Goal: Information Seeking & Learning: Learn about a topic

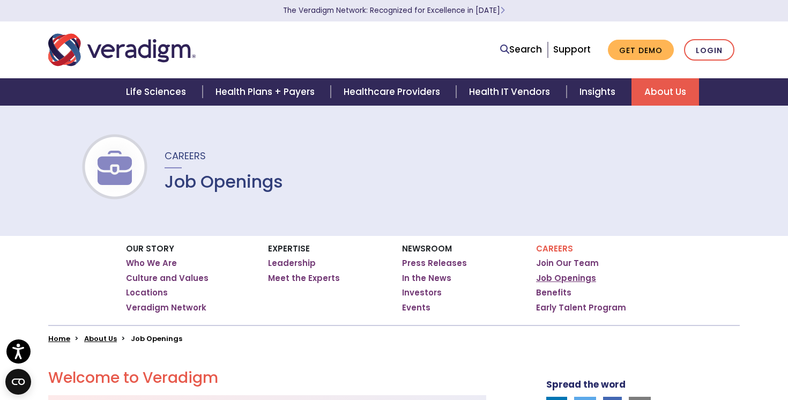
click at [554, 278] on link "Job Openings" at bounding box center [566, 278] width 60 height 11
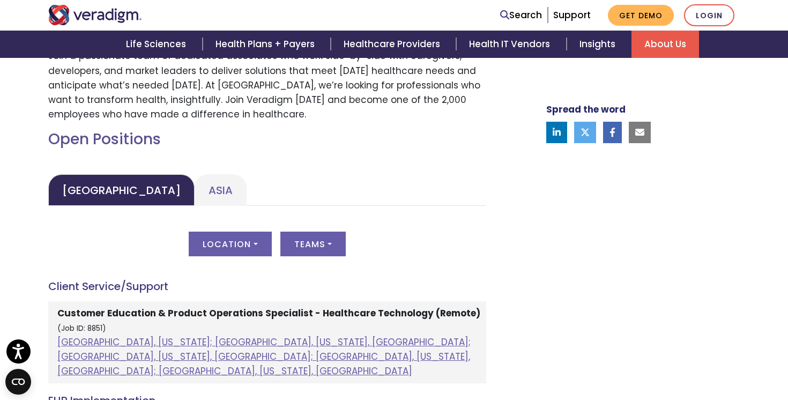
scroll to position [427, 0]
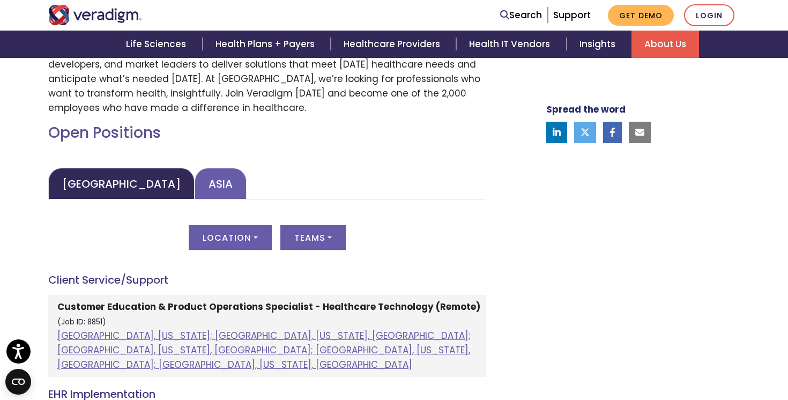
click at [195, 183] on link "Asia" at bounding box center [221, 184] width 52 height 32
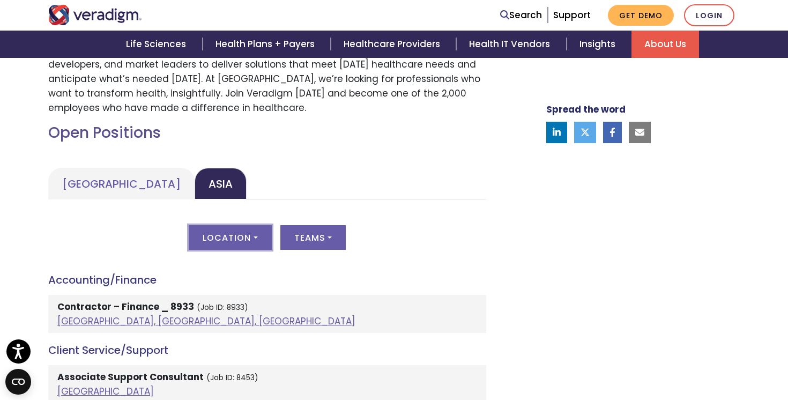
click at [258, 234] on button "Location" at bounding box center [230, 237] width 83 height 25
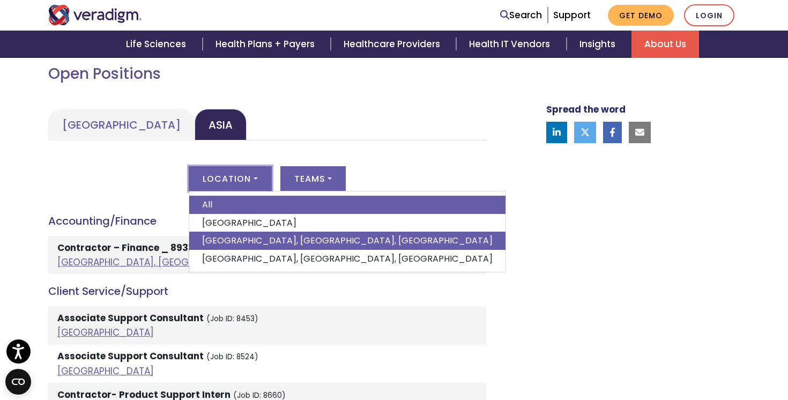
scroll to position [488, 0]
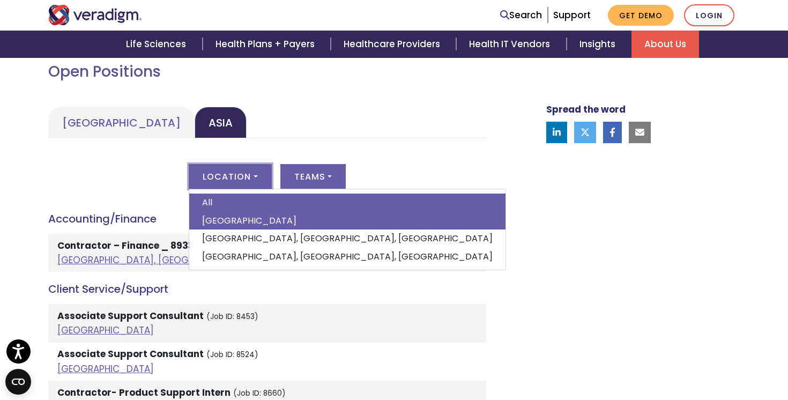
click at [277, 225] on link "[GEOGRAPHIC_DATA]" at bounding box center [347, 221] width 316 height 18
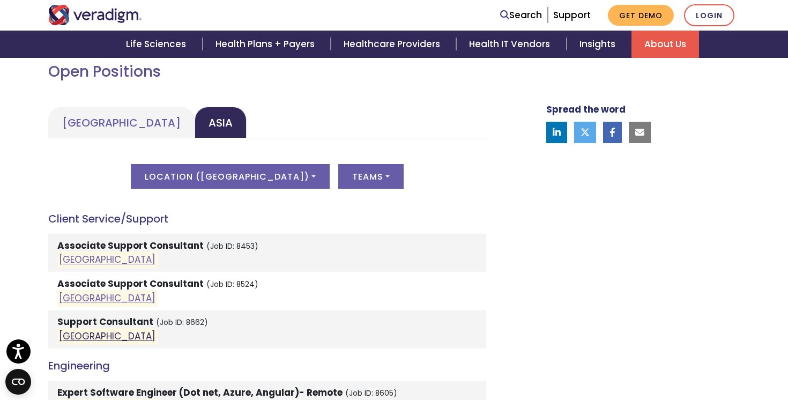
click at [70, 336] on link "[GEOGRAPHIC_DATA]" at bounding box center [107, 336] width 96 height 13
